Goal: Find specific page/section: Find specific page/section

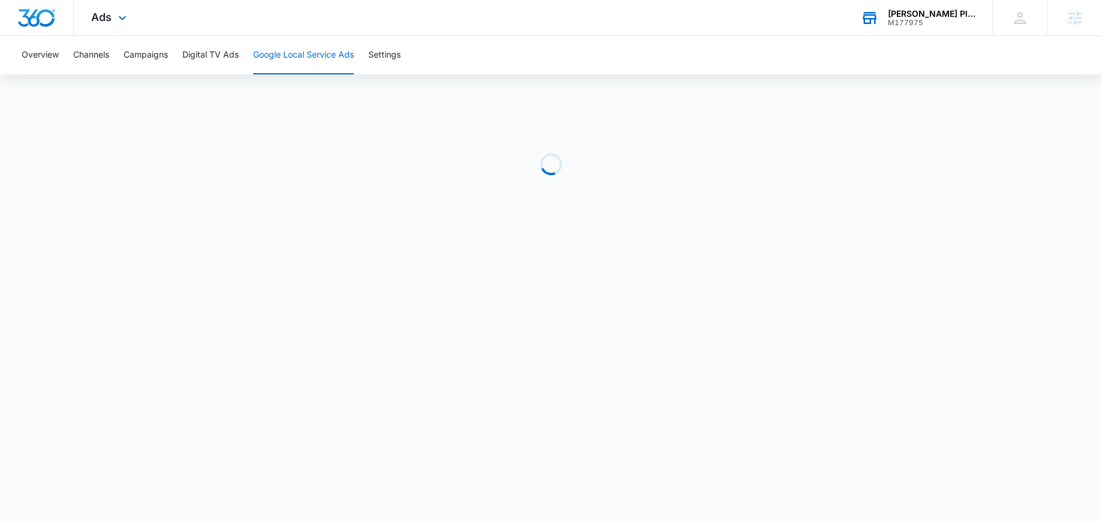
click at [923, 14] on div "Eason Plumbing & Drain Cleaning" at bounding box center [932, 14] width 88 height 10
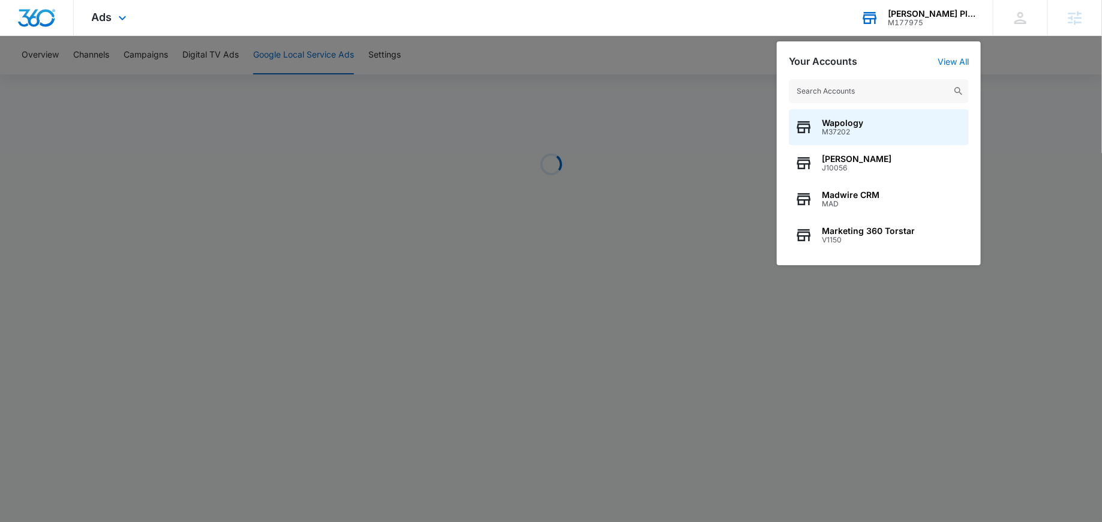
click at [838, 94] on input "text" at bounding box center [879, 91] width 180 height 24
type input "bele"
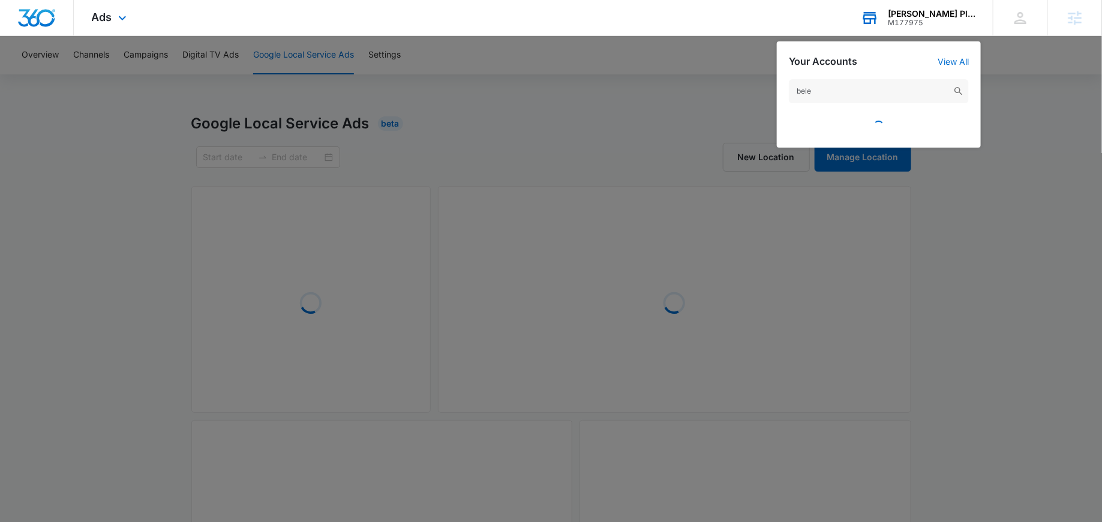
type input "06/18/2024"
type input "07/18/2025"
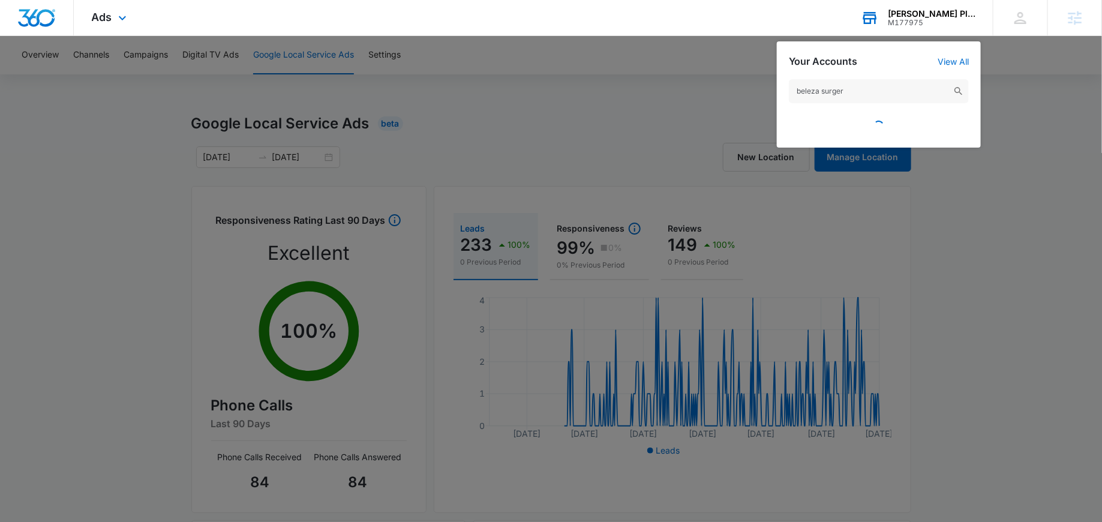
type input "beleza surgery"
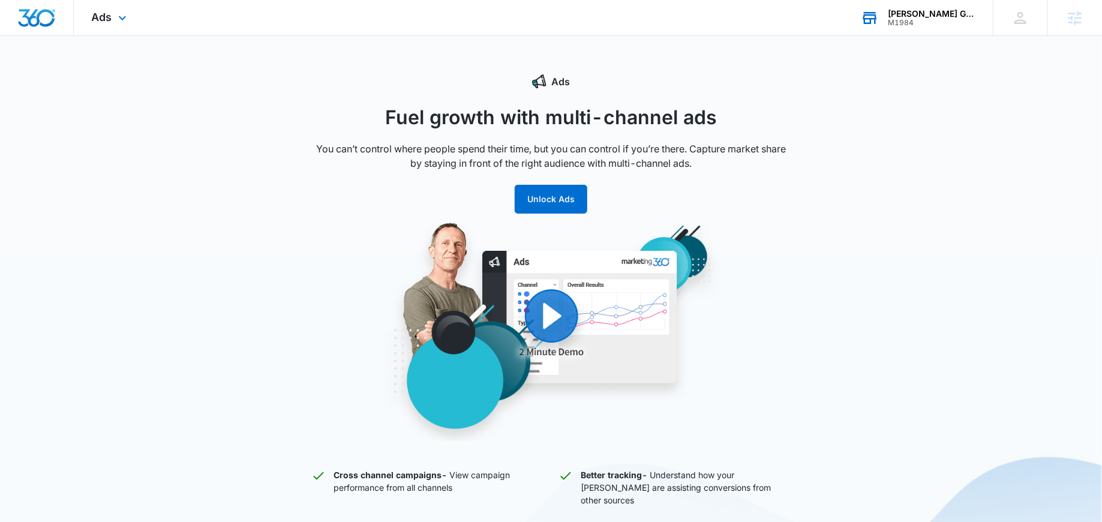
click at [911, 21] on div "M1984" at bounding box center [932, 23] width 88 height 8
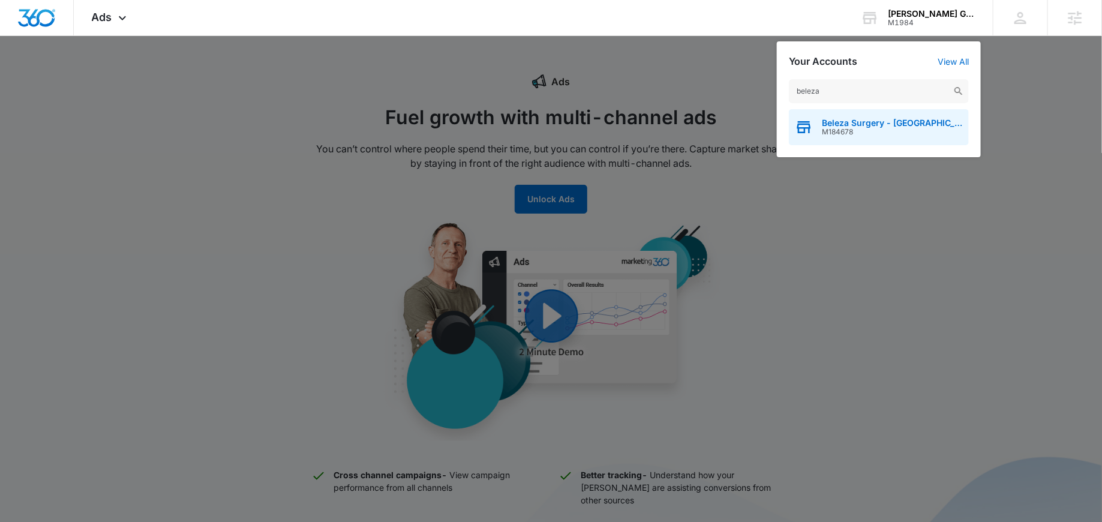
type input "beleza"
click at [854, 123] on span "Beleza Surgery - [GEOGRAPHIC_DATA]" at bounding box center [892, 123] width 141 height 10
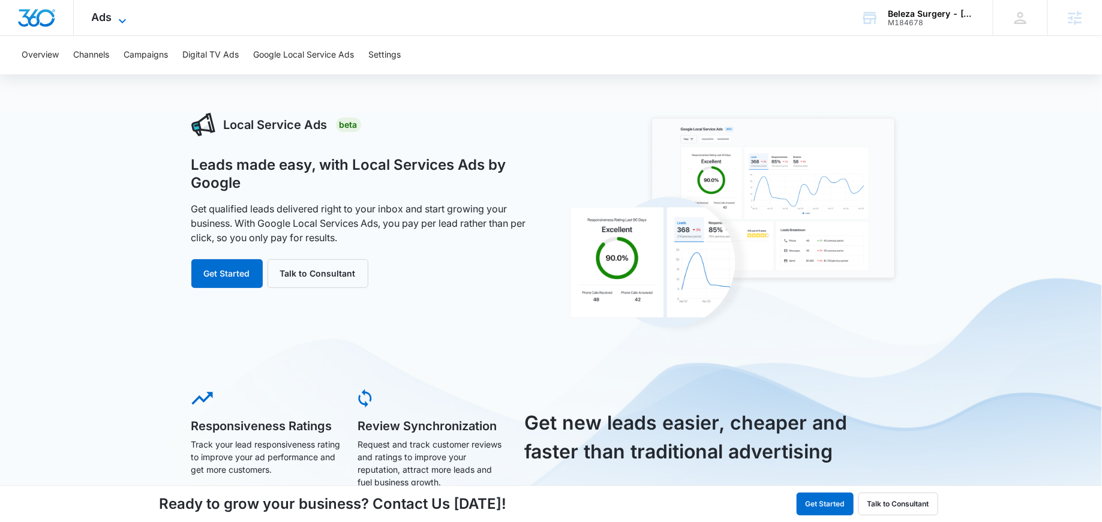
click at [124, 23] on icon at bounding box center [122, 21] width 14 height 14
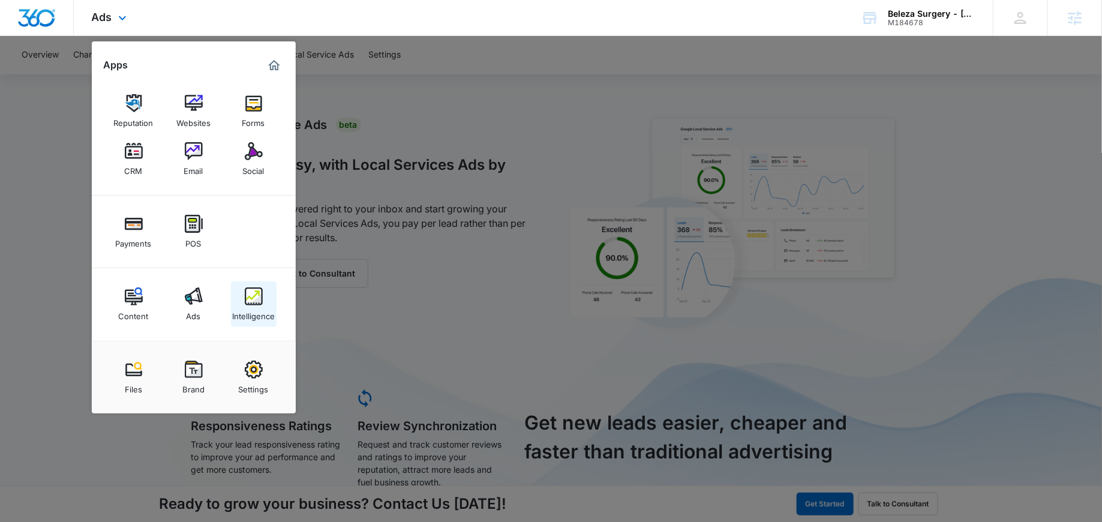
click at [253, 295] on img at bounding box center [254, 296] width 18 height 18
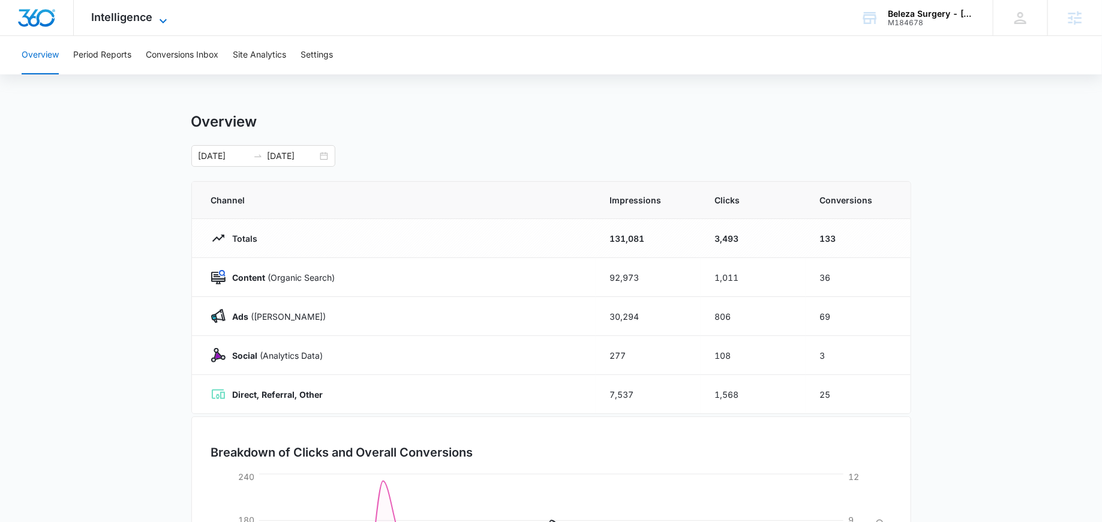
click at [113, 13] on span "Intelligence" at bounding box center [122, 17] width 61 height 13
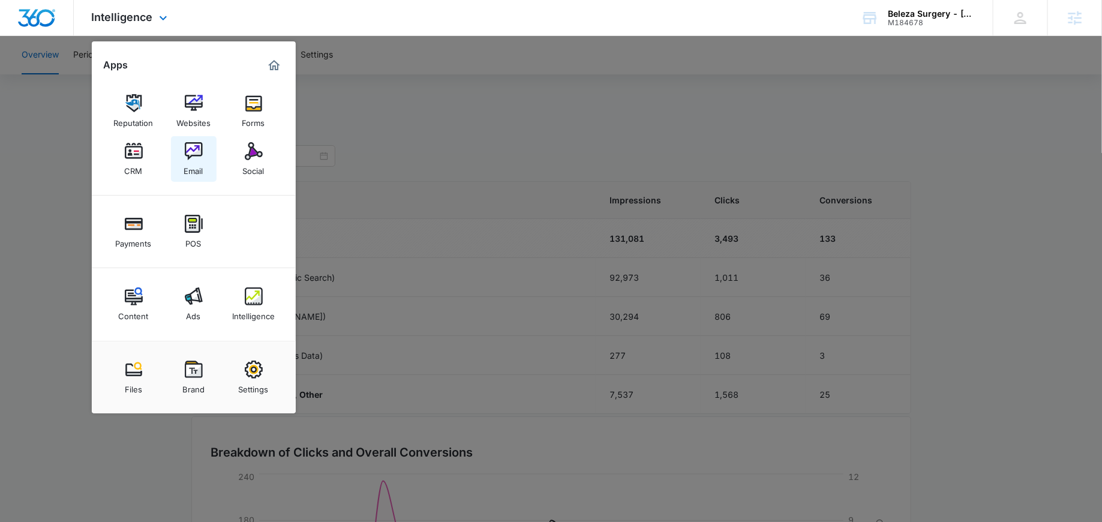
click at [183, 159] on link "Email" at bounding box center [194, 159] width 46 height 46
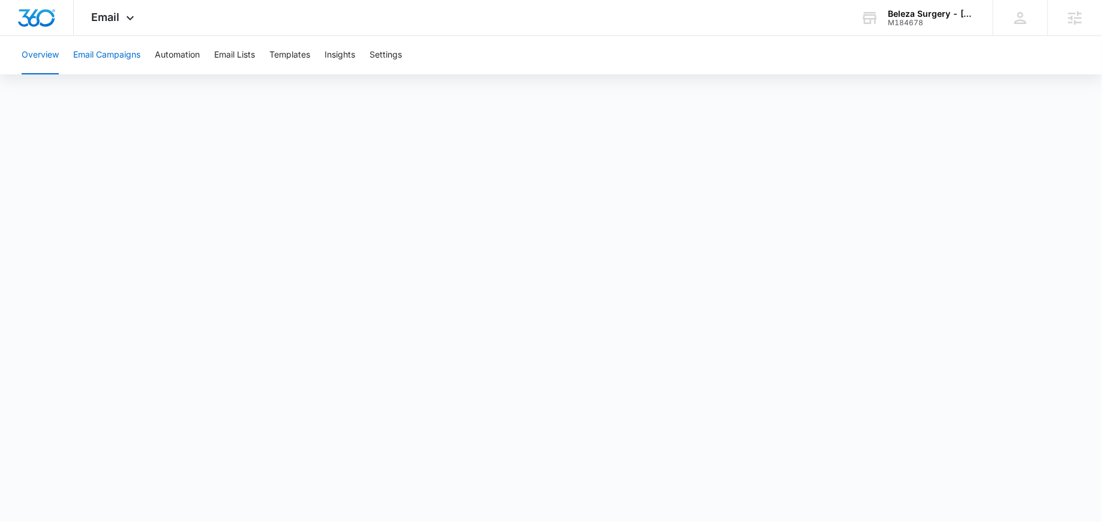
click at [118, 50] on button "Email Campaigns" at bounding box center [106, 55] width 67 height 38
click at [102, 1] on div "Email Apps Reputation Websites Forms CRM Email Social Payments POS Content Ads …" at bounding box center [115, 17] width 82 height 35
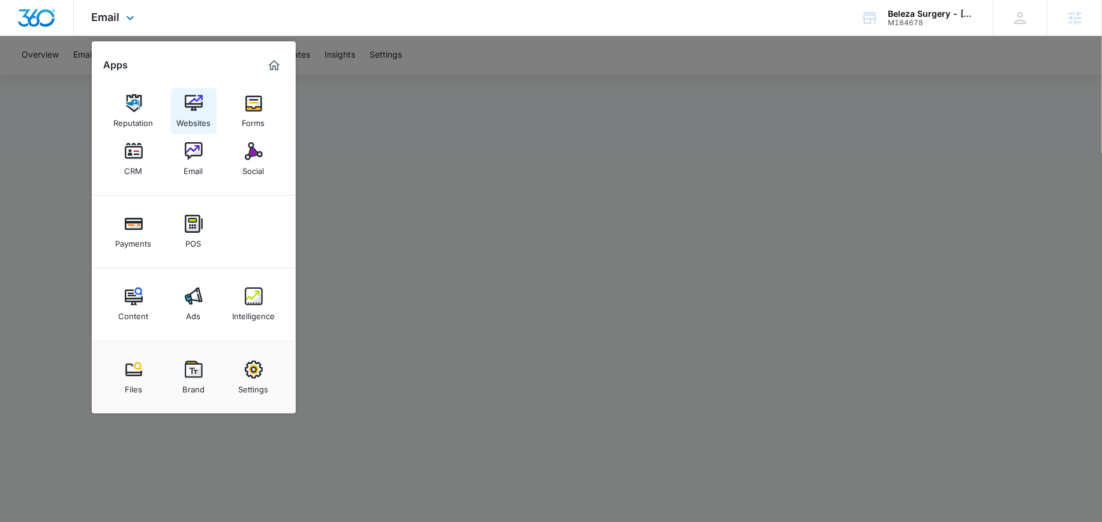
click at [190, 101] on img at bounding box center [194, 103] width 18 height 18
